Goal: Find specific page/section: Find specific page/section

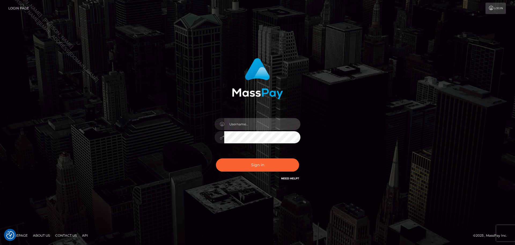
drag, startPoint x: 279, startPoint y: 125, endPoint x: 277, endPoint y: 127, distance: 3.2
click at [279, 125] on input "text" at bounding box center [262, 124] width 76 height 12
type input "Seleen"
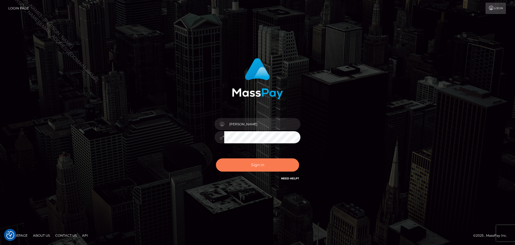
click at [271, 162] on button "Sign in" at bounding box center [257, 164] width 83 height 13
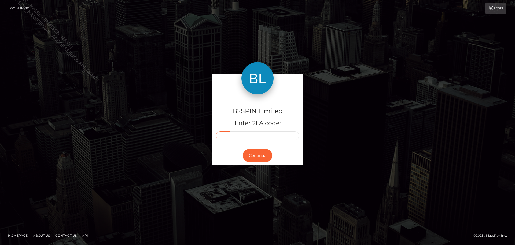
paste input "1"
type input "1"
type input "4"
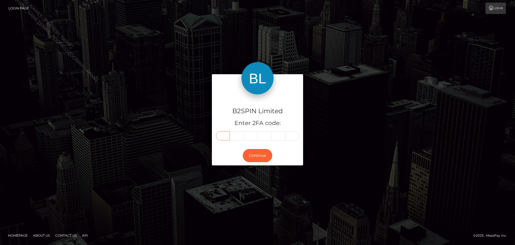
type input "6"
type input "4"
click at [262, 156] on button "Continue" at bounding box center [258, 155] width 30 height 13
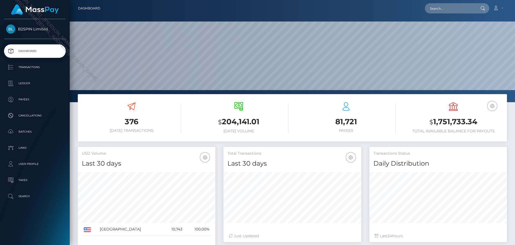
scroll to position [95, 138]
click at [449, 6] on input "text" at bounding box center [450, 8] width 50 height 10
paste input "820f042e-47fb-4262-ae0d-0d53597c959c"
drag, startPoint x: 430, startPoint y: 7, endPoint x: 430, endPoint y: 1, distance: 5.9
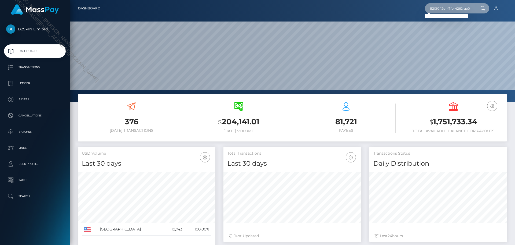
click at [430, 5] on input "820f042e-47fb-4262-ae0d-0d53597c959c" at bounding box center [450, 8] width 50 height 10
paste input "2037172130"
type input "2037172130"
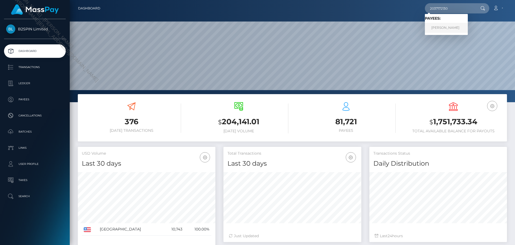
click at [447, 25] on link "EDGAR CASTILLO" at bounding box center [446, 28] width 43 height 10
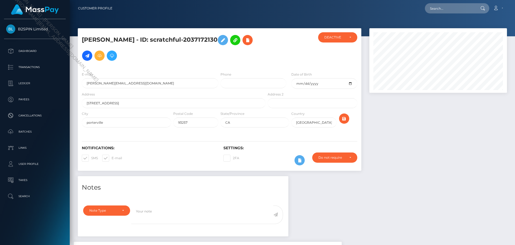
scroll to position [99, 0]
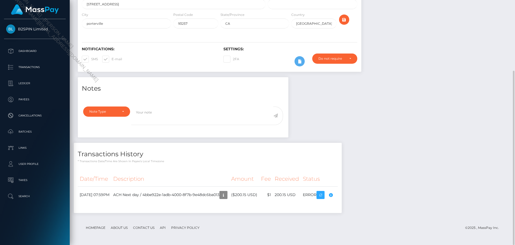
click at [407, 127] on div "Notes Note Type Compliance Clear Compliance General Note Type" at bounding box center [292, 147] width 437 height 141
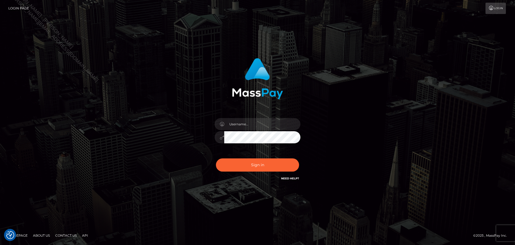
click at [269, 117] on div at bounding box center [258, 134] width 94 height 41
drag, startPoint x: 270, startPoint y: 120, endPoint x: 267, endPoint y: 129, distance: 10.1
click at [270, 120] on input "text" at bounding box center [262, 124] width 76 height 12
type input "[PERSON_NAME]"
click at [263, 162] on button "Sign in" at bounding box center [257, 164] width 83 height 13
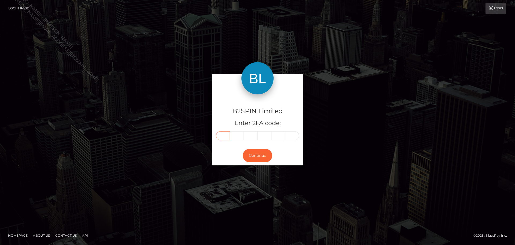
paste input "0"
type input "0"
type input "4"
type input "7"
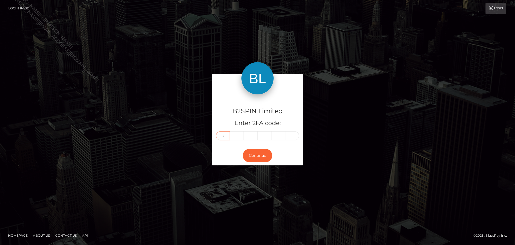
type input "8"
type input "1"
click at [256, 149] on button "Continue" at bounding box center [258, 155] width 30 height 13
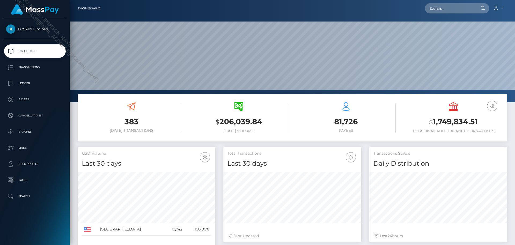
scroll to position [95, 138]
click at [458, 9] on input "text" at bounding box center [450, 8] width 50 height 10
paste input "69b0982f-f5fb-4c89-beff-bad897e2d3b9"
click at [452, 6] on input "69b0982f-f5fb-4c89-beff-bad897e2d3b9" at bounding box center [450, 8] width 50 height 10
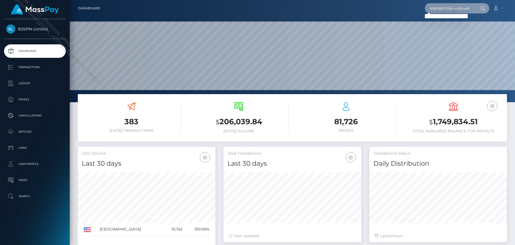
paste input "fd30391d-bdc4-4ade-bd5a-61868370ca54"
click at [452, 8] on input "fd30391d-bdc4-4ade-bd5a-61868370ca54" at bounding box center [450, 8] width 50 height 10
paste input "1235182190"
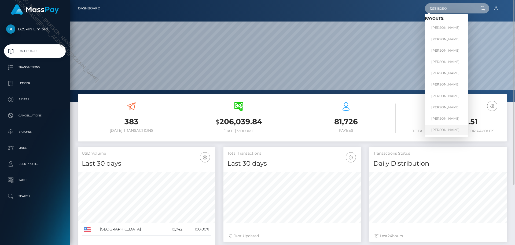
type input "1235182190"
click at [450, 130] on link "SUTHAR VEASNA" at bounding box center [446, 130] width 43 height 10
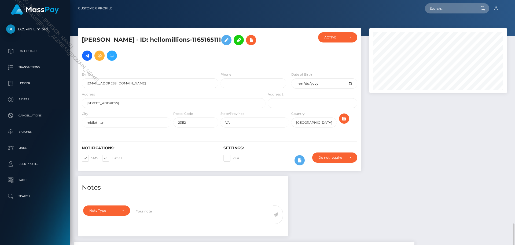
scroll to position [64, 138]
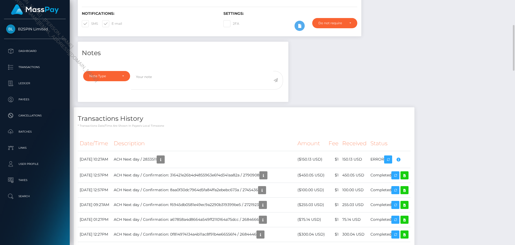
scroll to position [0, 0]
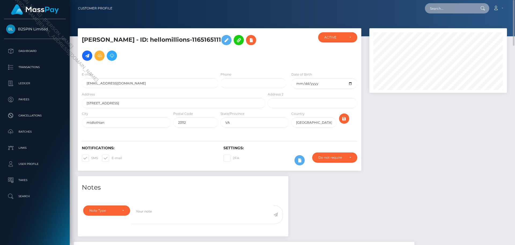
click at [455, 9] on input "text" at bounding box center [450, 8] width 50 height 10
paste input "1209354501"
type input "1209354501"
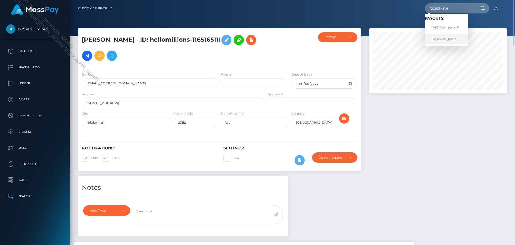
click at [449, 37] on link "JEREMY BRIAN FERRE" at bounding box center [446, 39] width 43 height 10
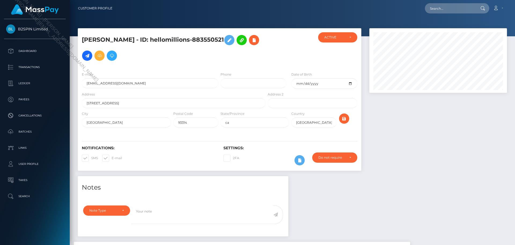
scroll to position [64, 138]
click at [417, 158] on div at bounding box center [439, 102] width 146 height 148
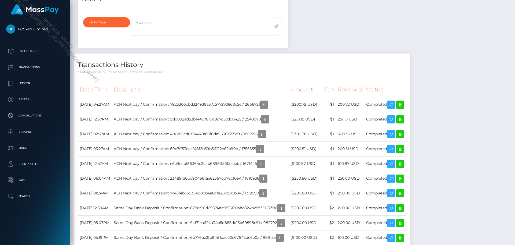
scroll to position [348, 0]
